Goal: Information Seeking & Learning: Learn about a topic

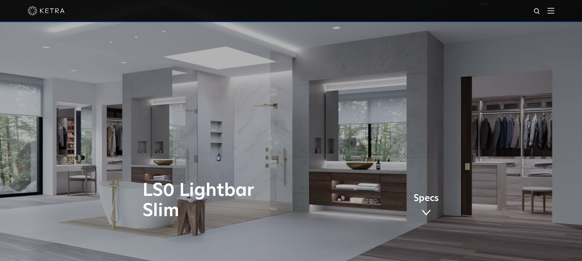
click at [554, 10] on img at bounding box center [550, 11] width 7 height 6
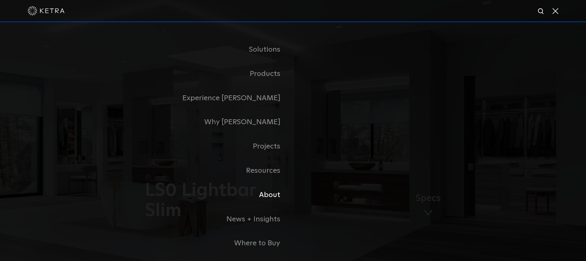
click at [274, 198] on link "About" at bounding box center [216, 195] width 154 height 24
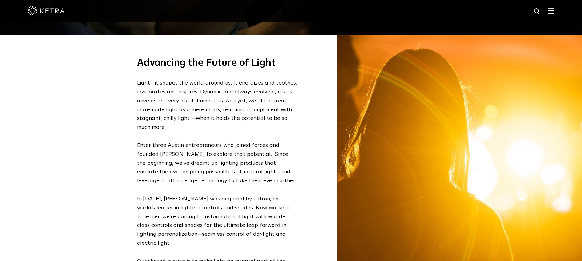
scroll to position [231, 0]
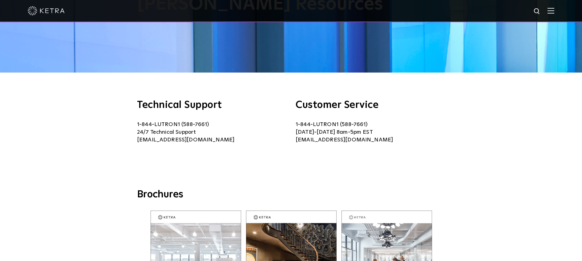
scroll to position [76, 0]
